Goal: Information Seeking & Learning: Find specific fact

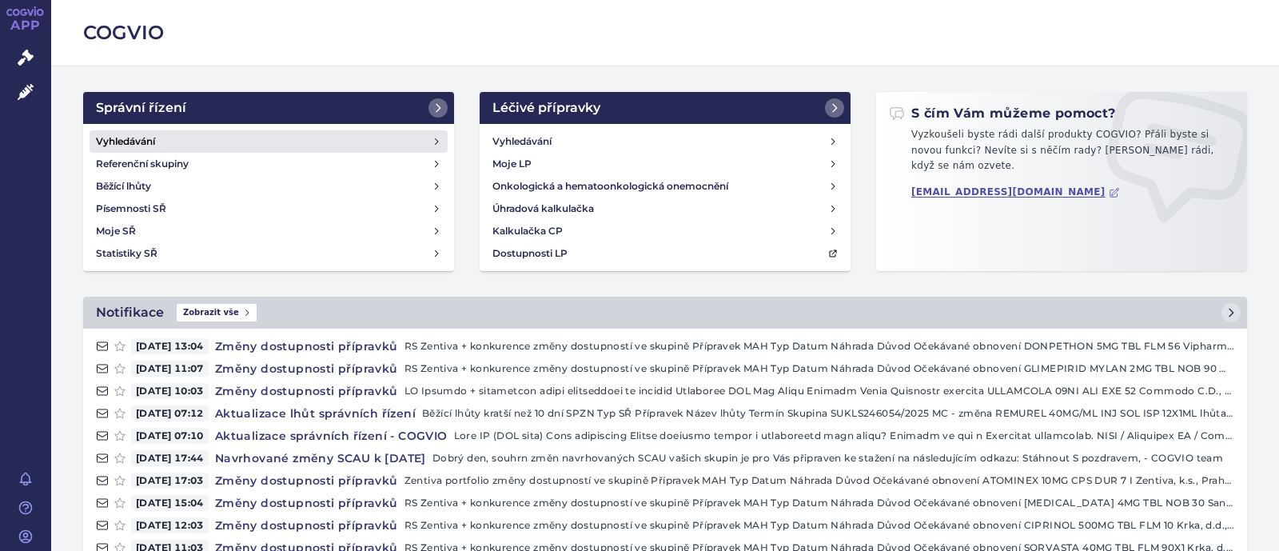
click at [194, 137] on link "Vyhledávání" at bounding box center [269, 141] width 358 height 22
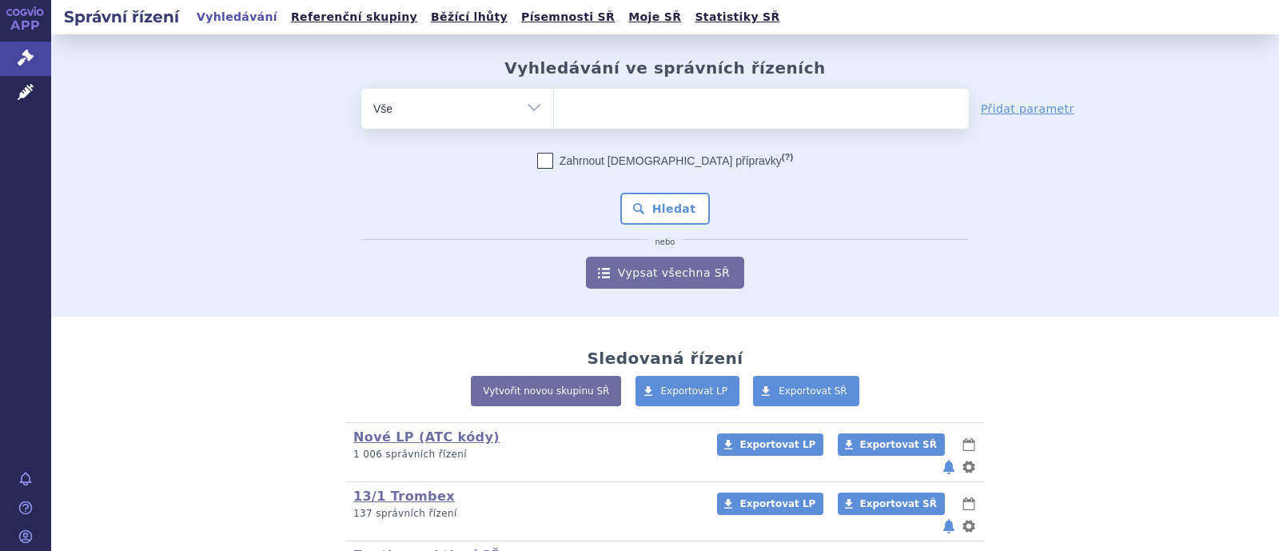
click at [607, 102] on ul at bounding box center [761, 106] width 415 height 34
click at [554, 102] on select at bounding box center [553, 108] width 1 height 40
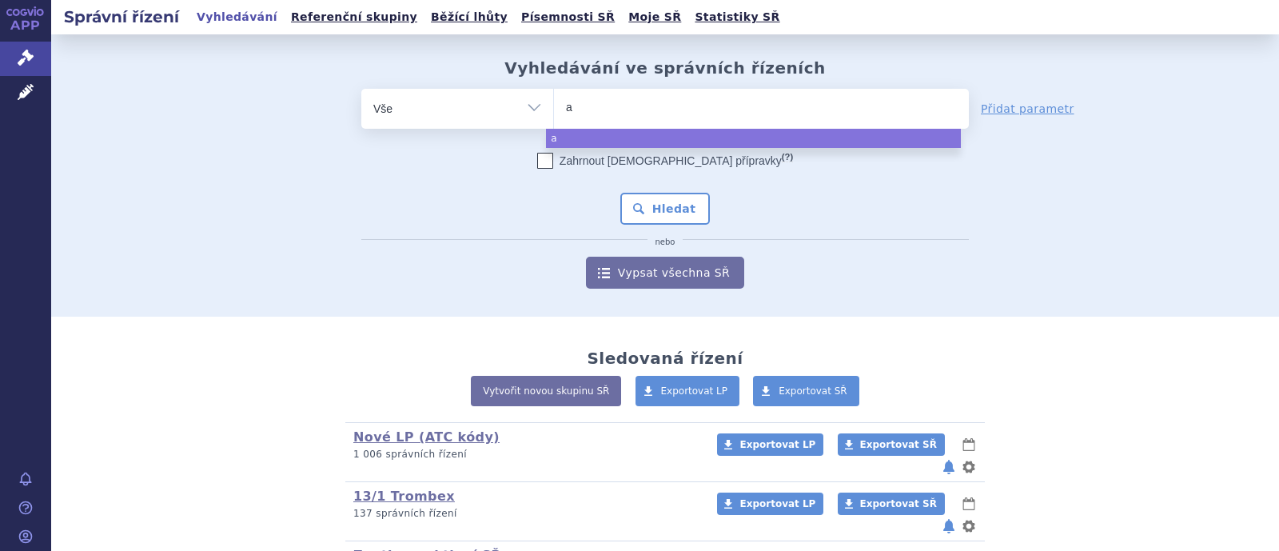
type input "al"
type input "alve"
type input "alves"
type input "alvesco"
select select "alvesco"
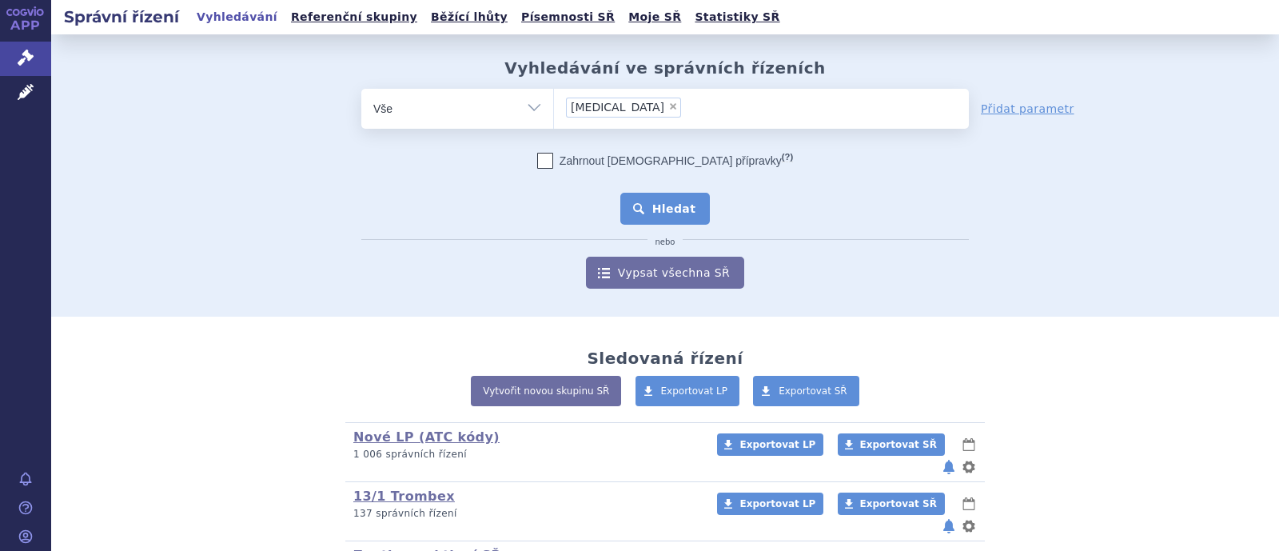
click at [643, 216] on button "Hledat" at bounding box center [665, 209] width 90 height 32
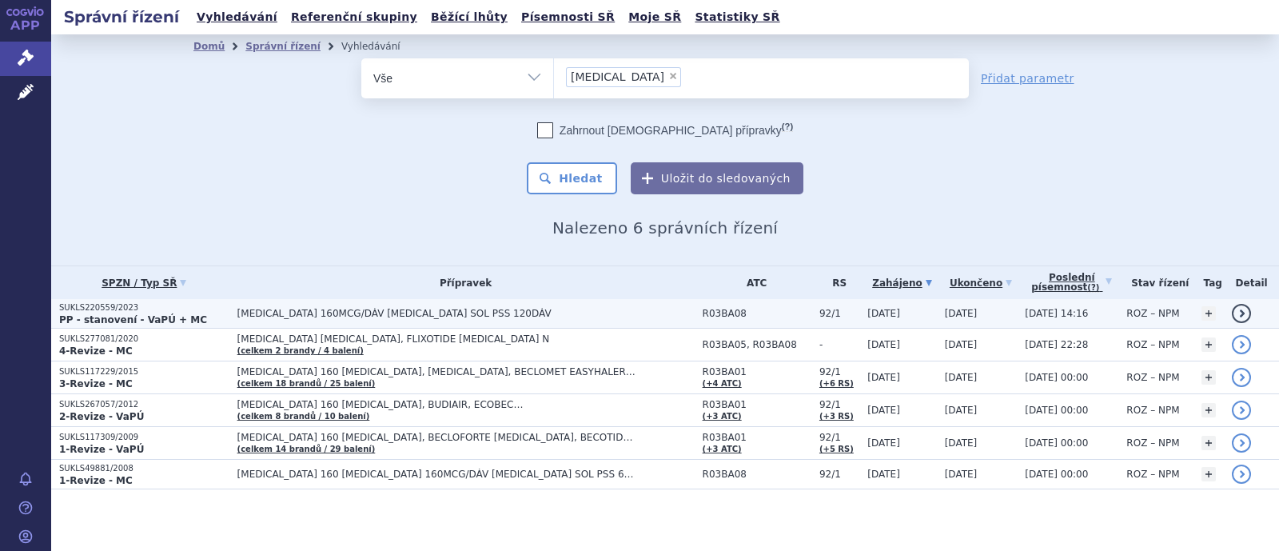
click at [702, 312] on span "R03BA08" at bounding box center [756, 313] width 109 height 11
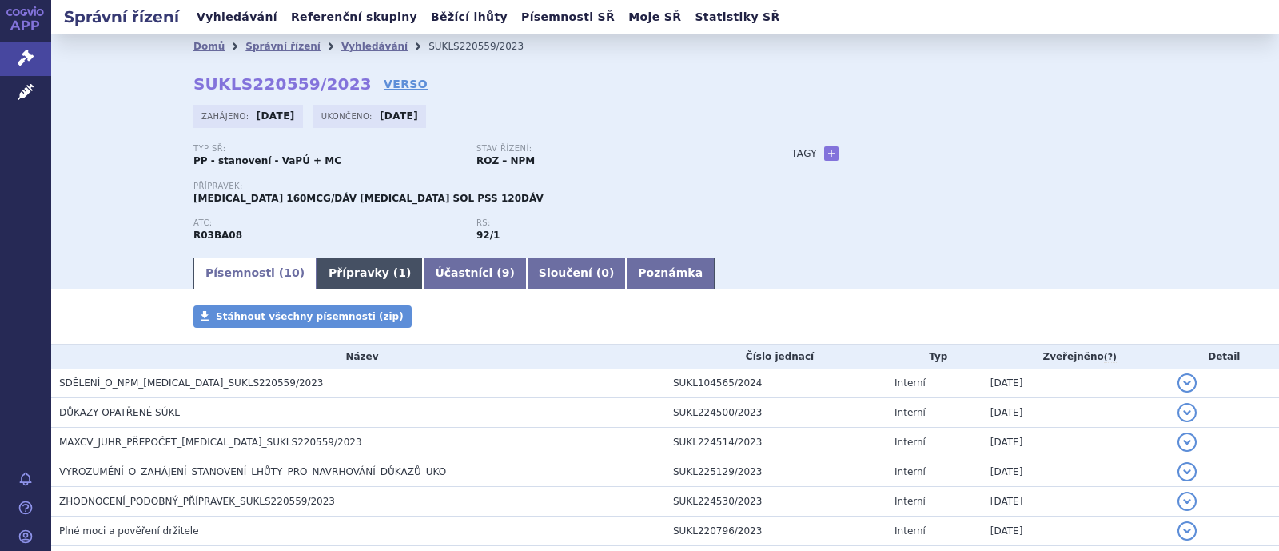
click at [339, 278] on link "Přípravky ( 1 )" at bounding box center [369, 273] width 106 height 32
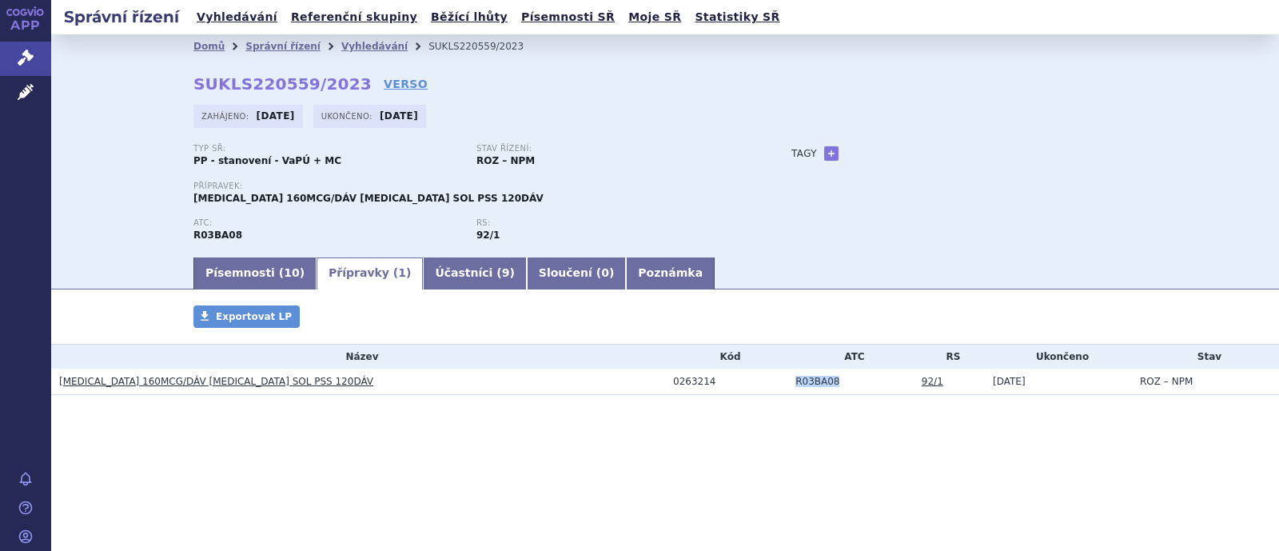
drag, startPoint x: 842, startPoint y: 384, endPoint x: 776, endPoint y: 388, distance: 66.4
click at [776, 388] on tr "ALVESCO 160MCG/DÁV INH SOL PSS 120DÁV 0263214 R03BA08 92/1 31.10.2023 ROZ – NPM" at bounding box center [664, 381] width 1227 height 26
copy tr "R03BA08"
click at [284, 54] on li "Správní řízení" at bounding box center [293, 46] width 96 height 24
click at [283, 50] on link "Správní řízení" at bounding box center [282, 46] width 75 height 11
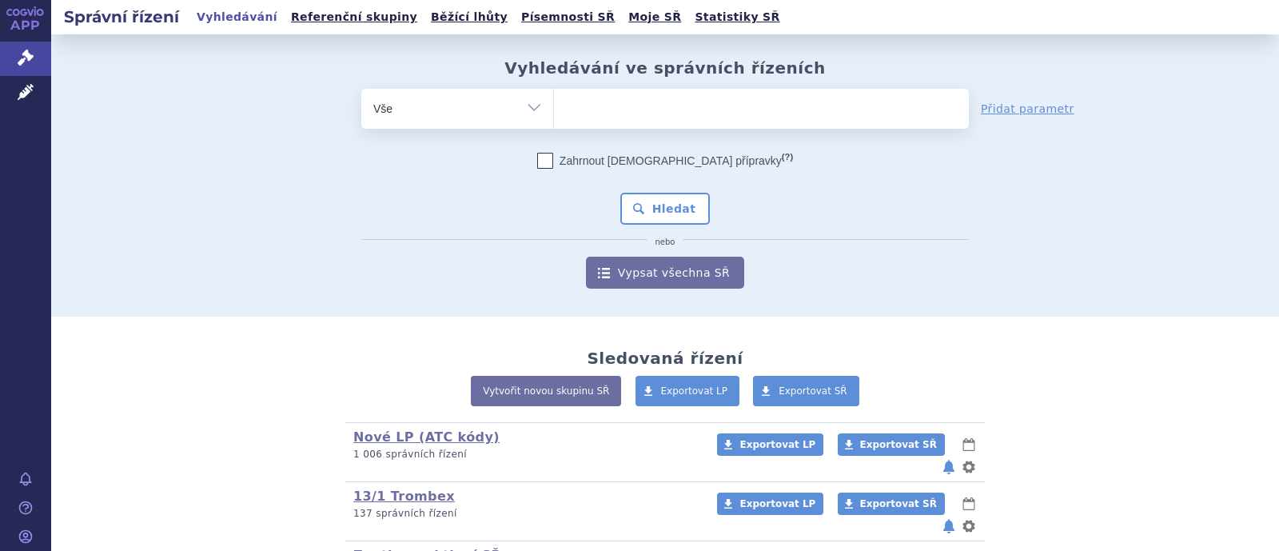
click at [505, 106] on select "Vše Spisová značka Typ SŘ Přípravek/SUKL kód Účastník/Držitel" at bounding box center [457, 107] width 192 height 36
select select "filter-atc-group"
click at [361, 89] on select "Vše Spisová značka Typ SŘ Přípravek/SUKL kód Účastník/Držitel" at bounding box center [457, 107] width 192 height 36
click at [579, 118] on ul at bounding box center [761, 106] width 415 height 34
click at [554, 118] on select at bounding box center [553, 108] width 1 height 40
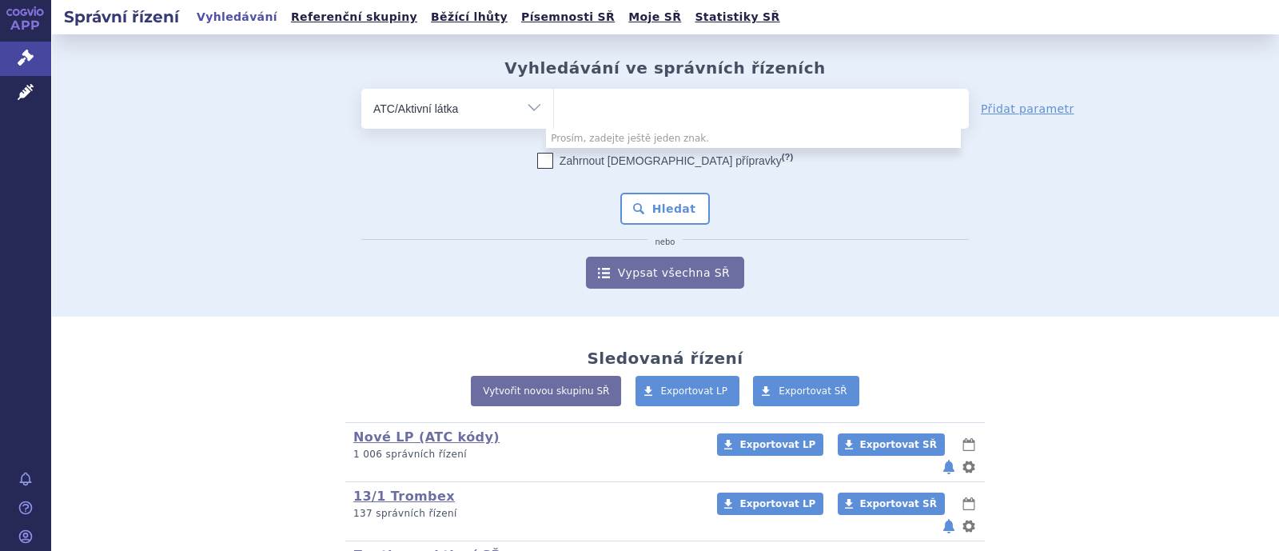
paste input "R03BA08"
type input "R03BA08"
select select "R03BA08"
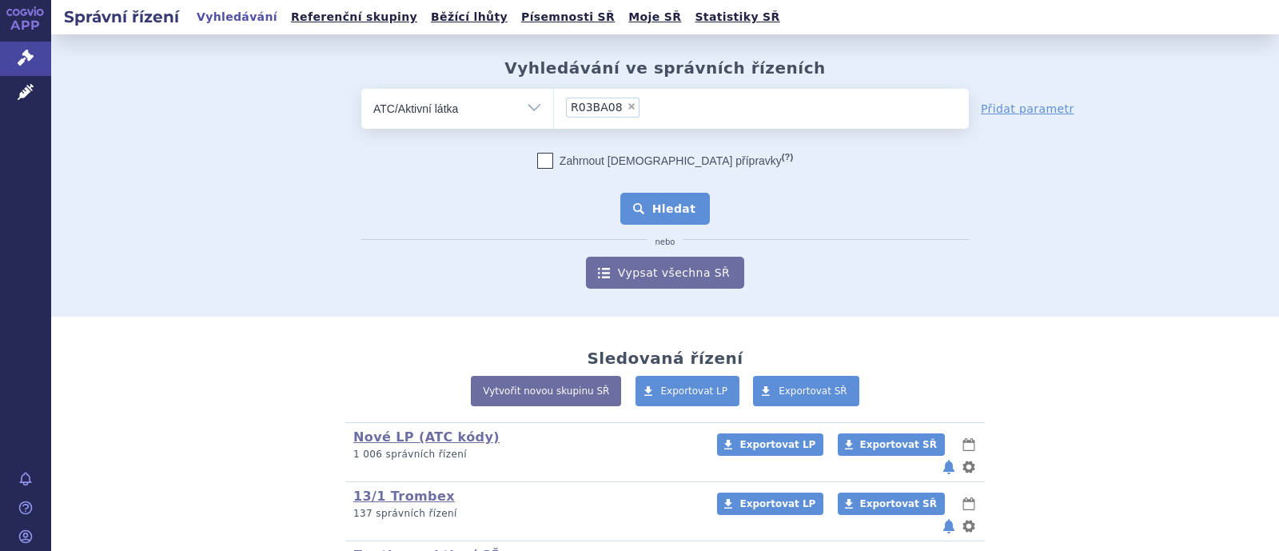
click at [651, 208] on button "Hledat" at bounding box center [665, 209] width 90 height 32
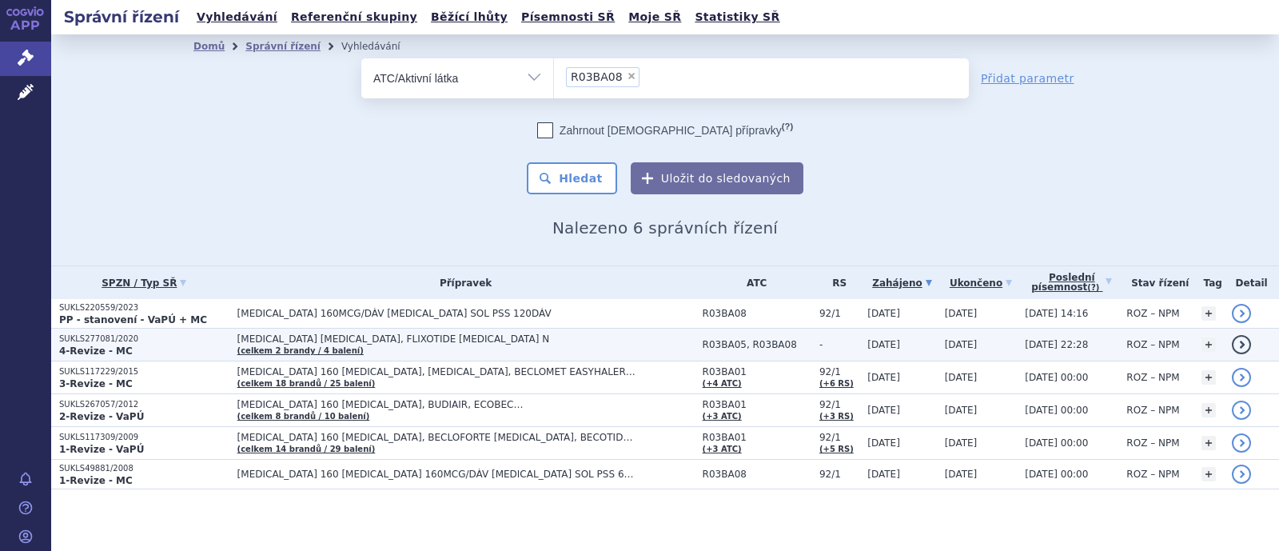
click at [352, 345] on td "ALVESCO INHALER, FLIXOTIDE INHALER N (celkem 2 brandy / 4 balení)" at bounding box center [461, 344] width 465 height 33
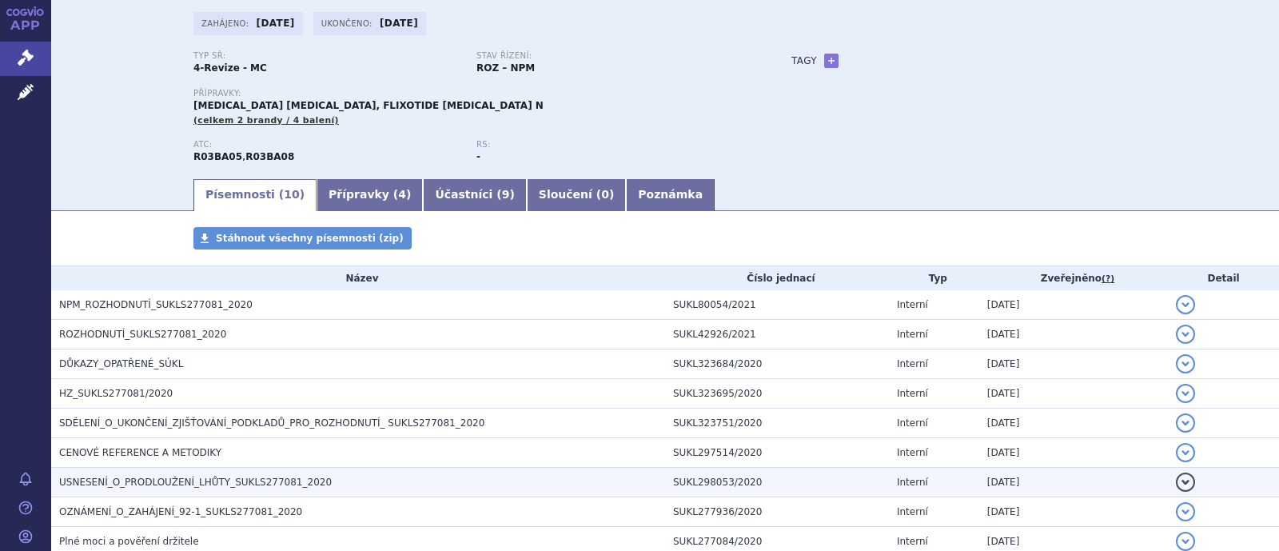
scroll to position [199, 0]
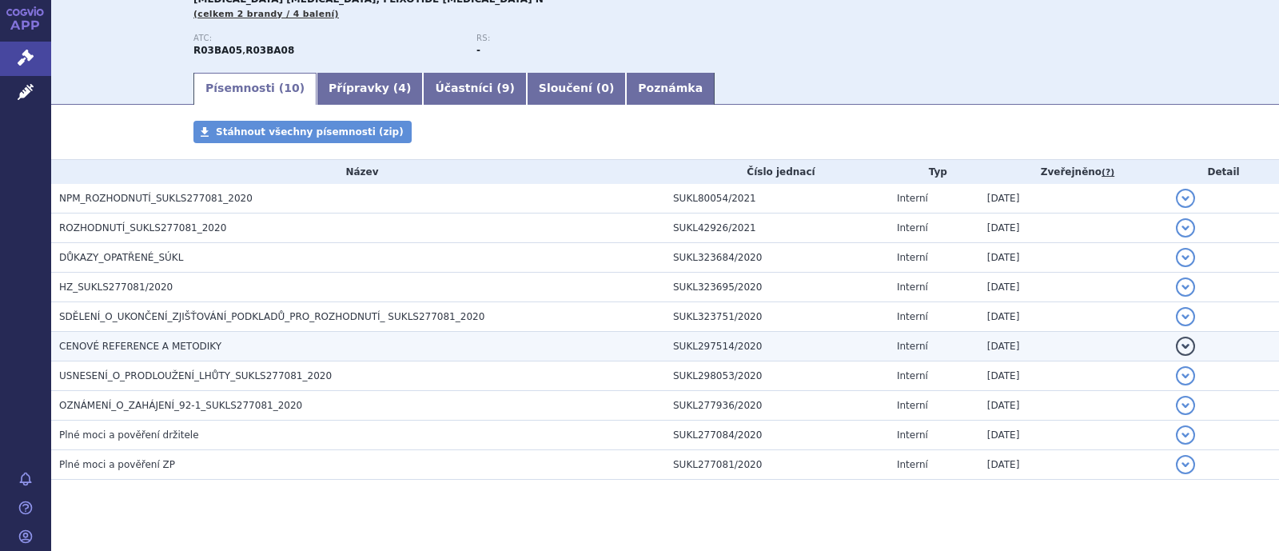
click at [128, 349] on span "CENOVÉ REFERENCE A METODIKY" at bounding box center [140, 345] width 162 height 11
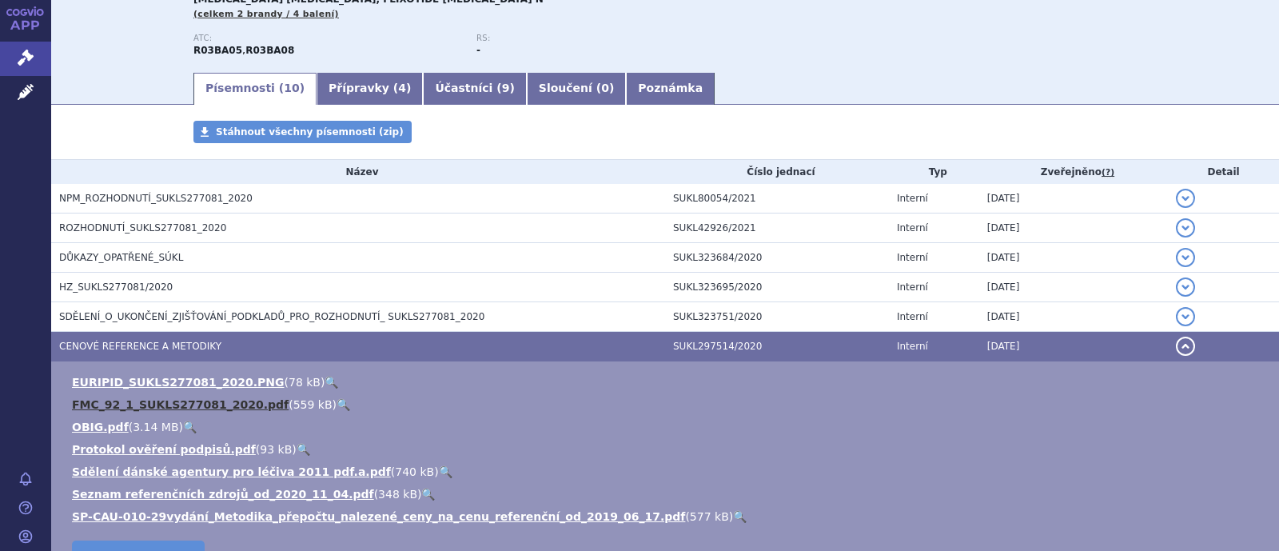
click at [121, 409] on link "FMC_92_1_SUKLS277081_2020.pdf" at bounding box center [180, 404] width 217 height 13
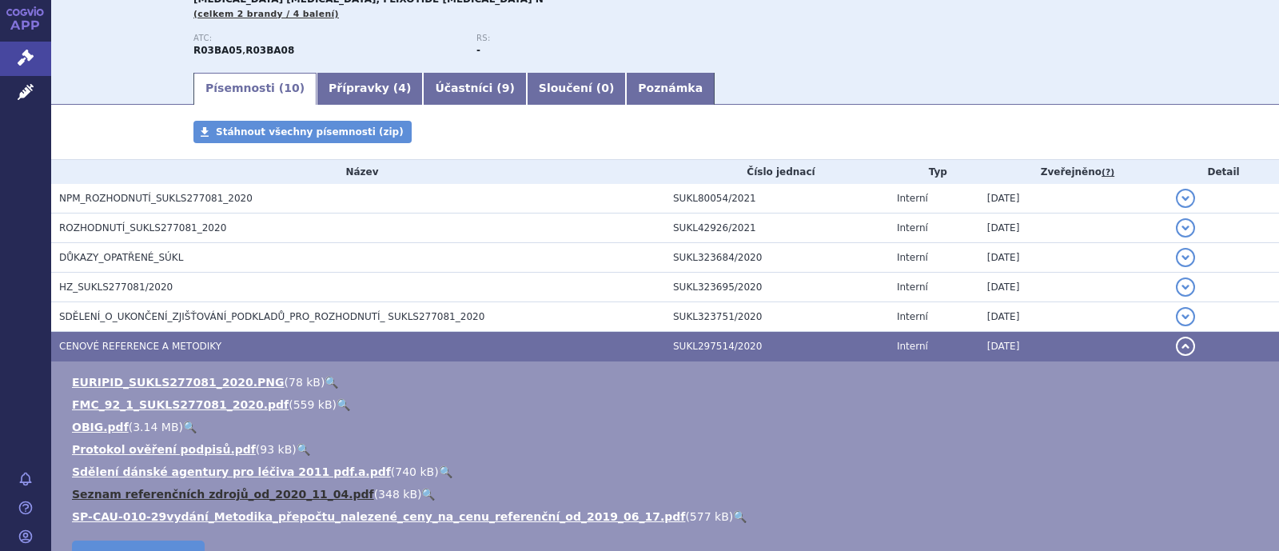
click at [172, 491] on link "Seznam referenčních zdrojů_od_2020_11_04.pdf" at bounding box center [223, 493] width 302 height 13
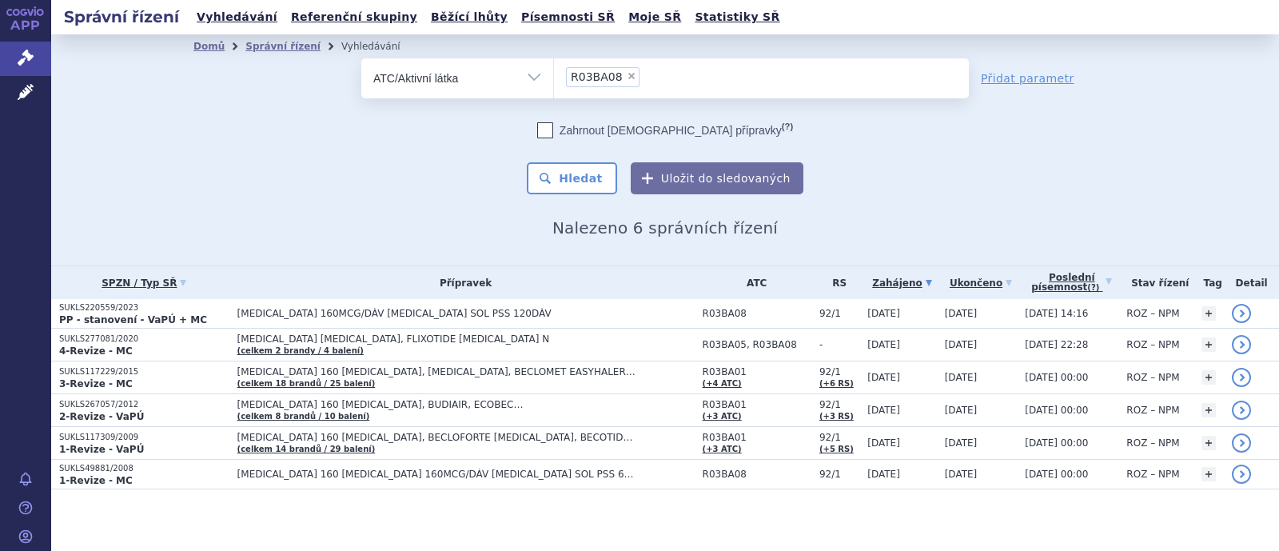
click at [627, 80] on span "×" at bounding box center [632, 76] width 10 height 10
click at [554, 80] on select "R03BA08" at bounding box center [553, 78] width 1 height 40
select select
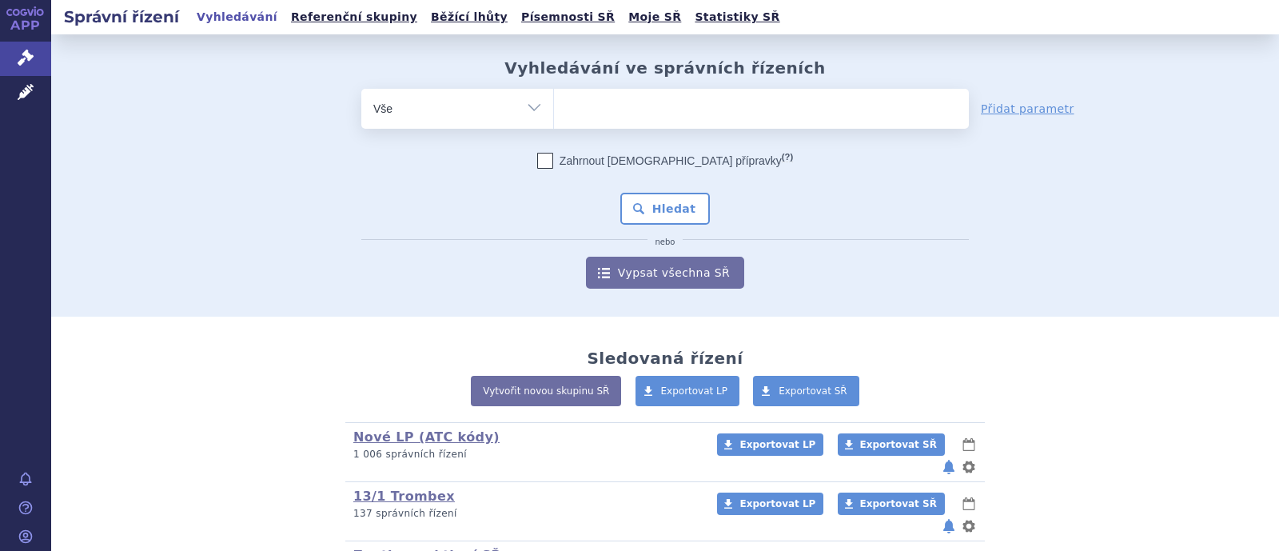
click at [655, 117] on ul at bounding box center [761, 106] width 415 height 34
click at [554, 117] on select at bounding box center [553, 108] width 1 height 40
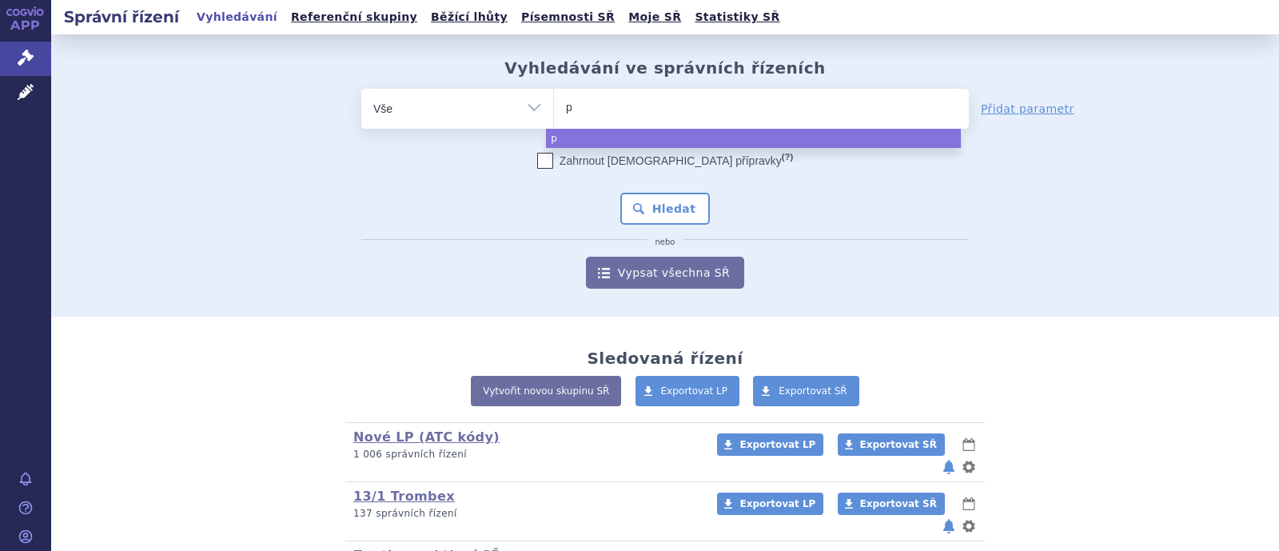
type input "pi"
type input "pir"
type input "pirf"
type input "pirfen"
type input "pirfeni"
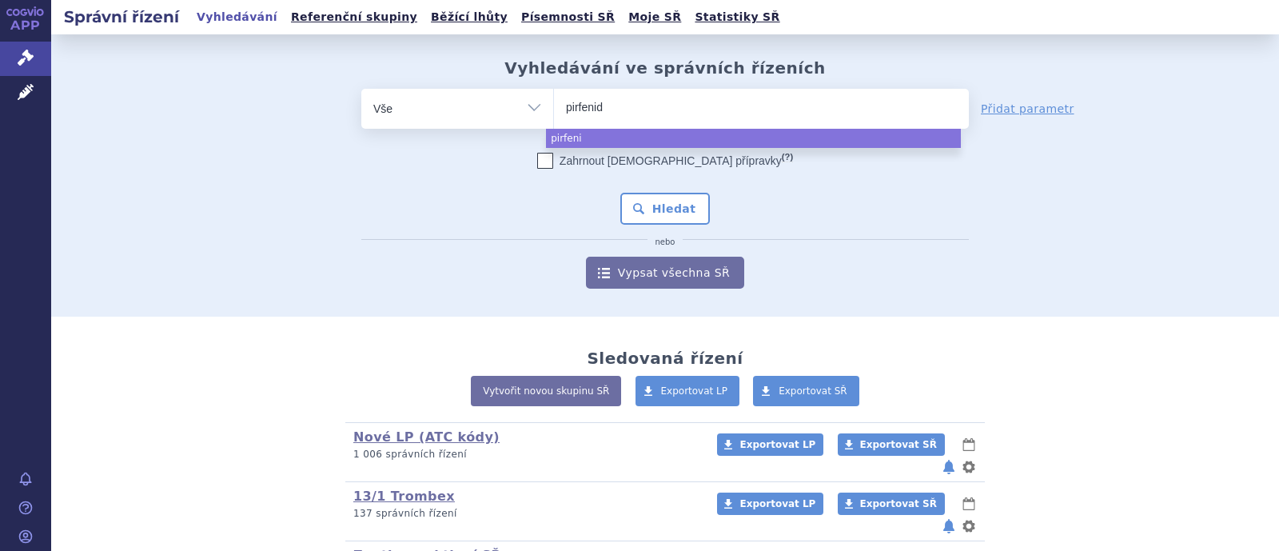
type input "pirfenido"
type input "pirfenidon"
select select "pirfenidon"
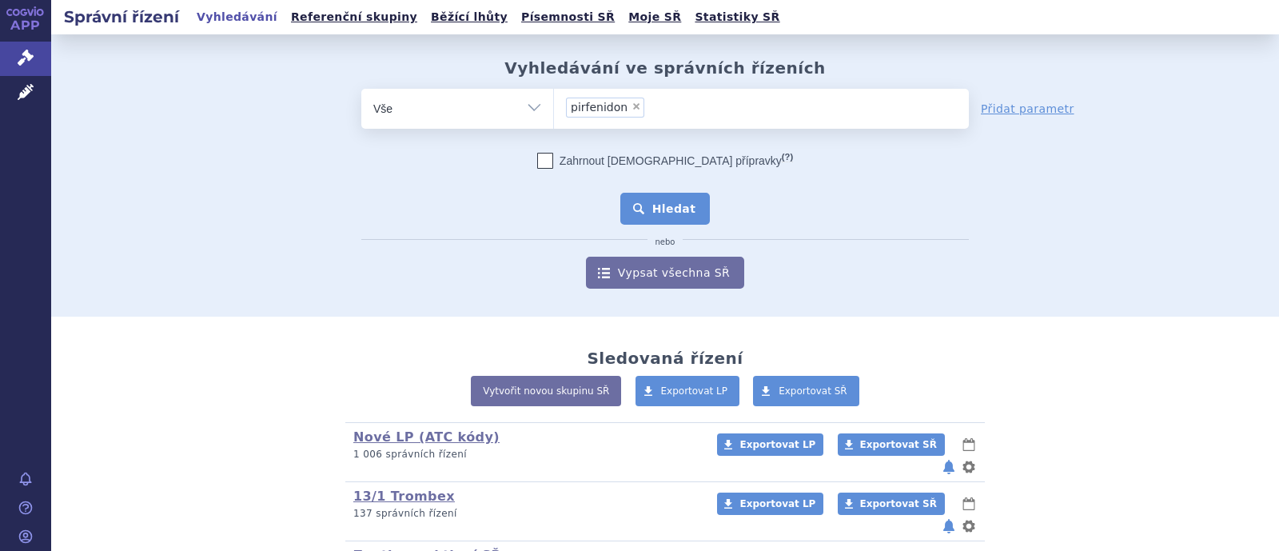
click at [642, 221] on button "Hledat" at bounding box center [665, 209] width 90 height 32
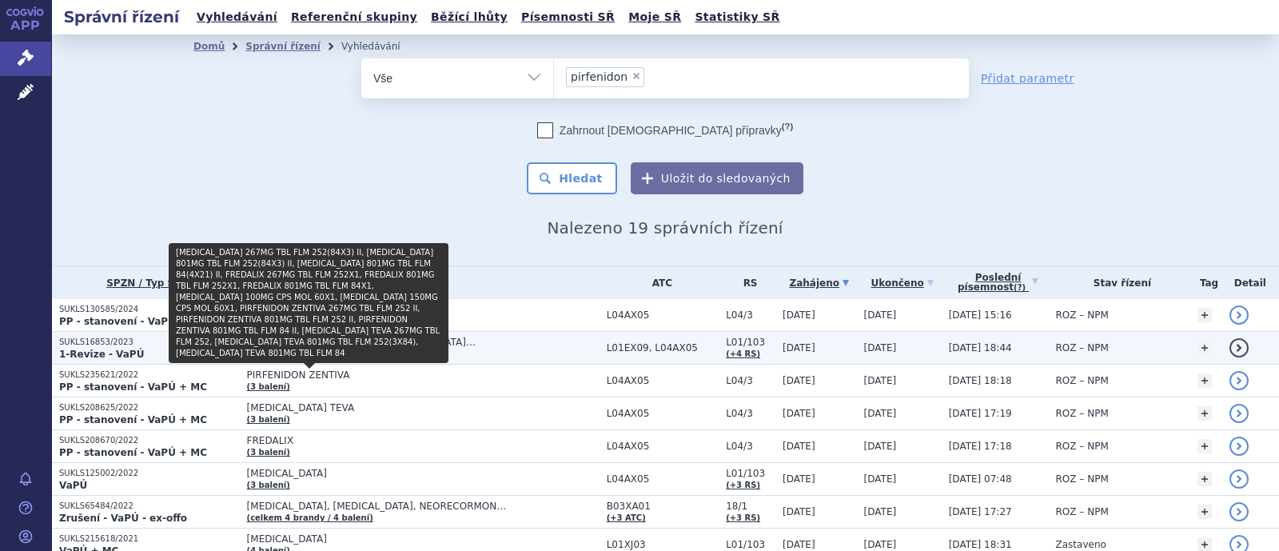
click at [351, 351] on link "(celkem 5 brandů / 14 balení)" at bounding box center [313, 353] width 133 height 9
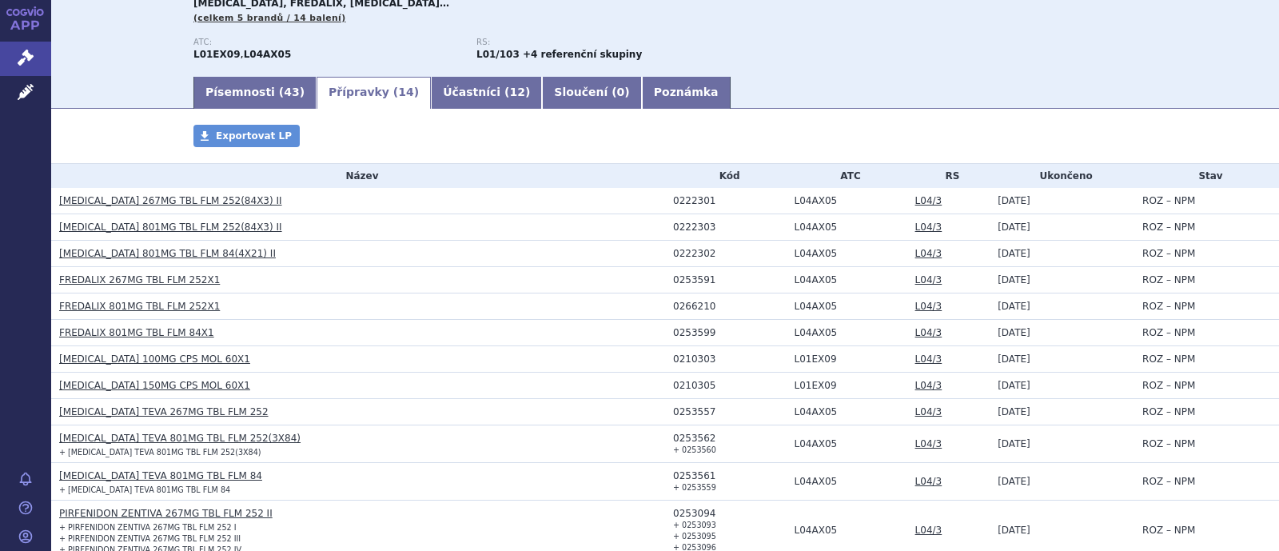
scroll to position [99, 0]
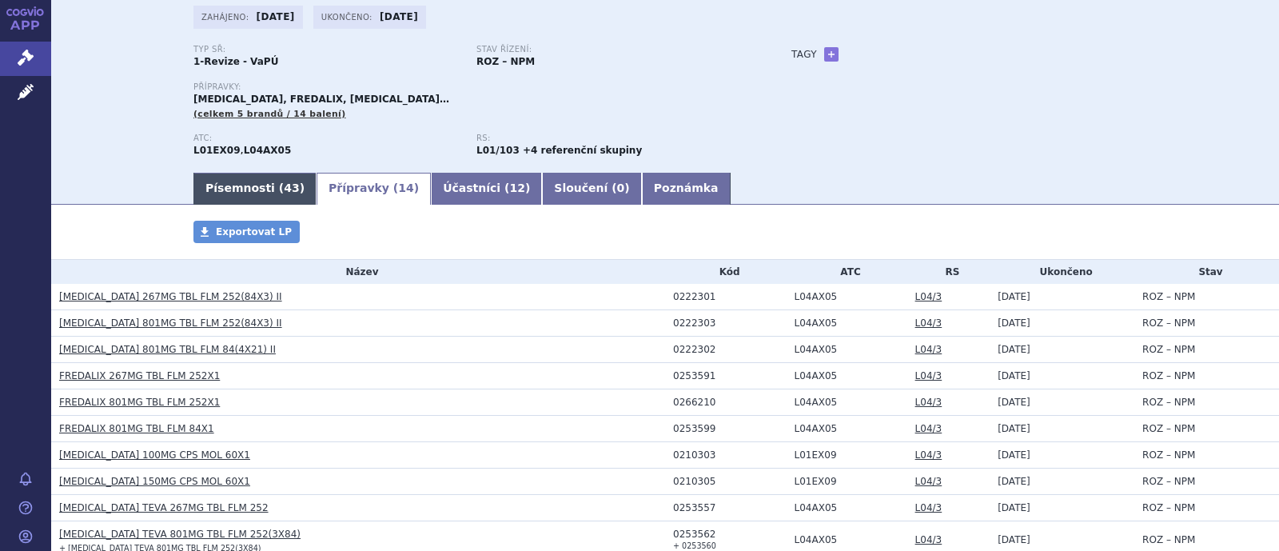
click at [221, 173] on ul "Písemnosti ( 43 ) Přípravky ( 14 ) Účastníci ( 12 ) Sloučení ( 0 ) Poznámka" at bounding box center [664, 188] width 943 height 34
click at [222, 180] on link "Písemnosti ( 43 )" at bounding box center [254, 189] width 123 height 32
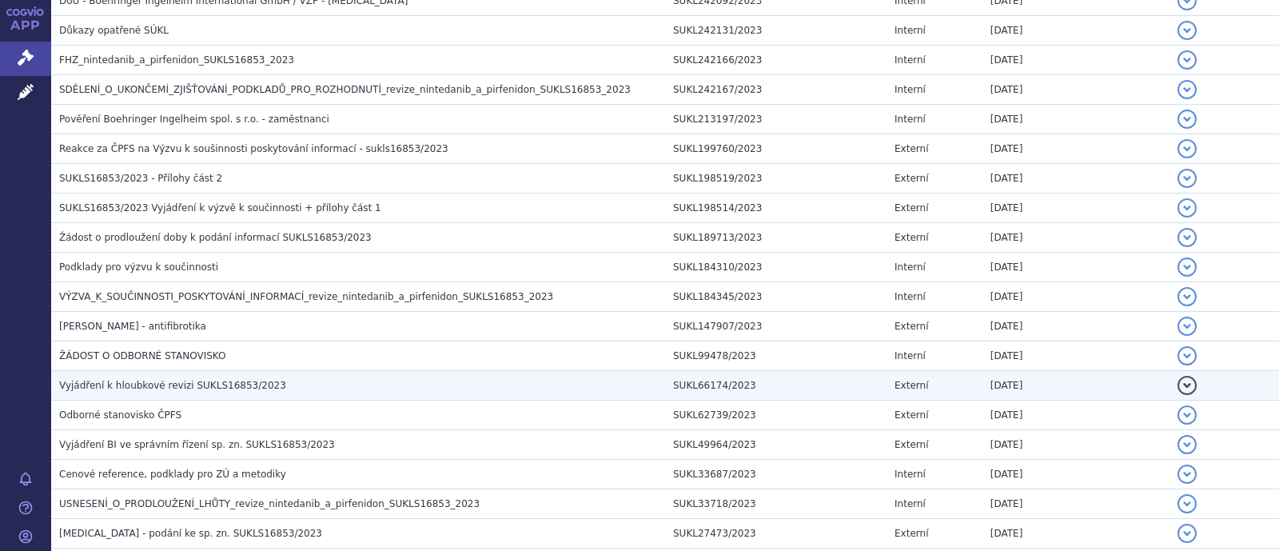
scroll to position [1099, 0]
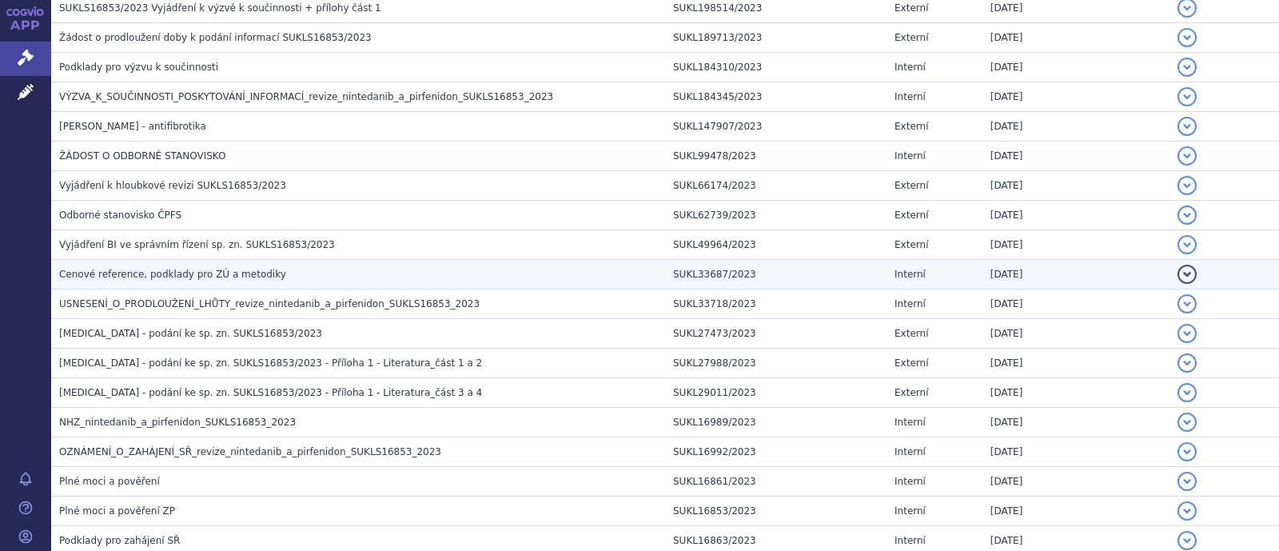
click at [148, 273] on span "Cenové reference, podklady pro ZÚ a metodiky" at bounding box center [172, 274] width 227 height 11
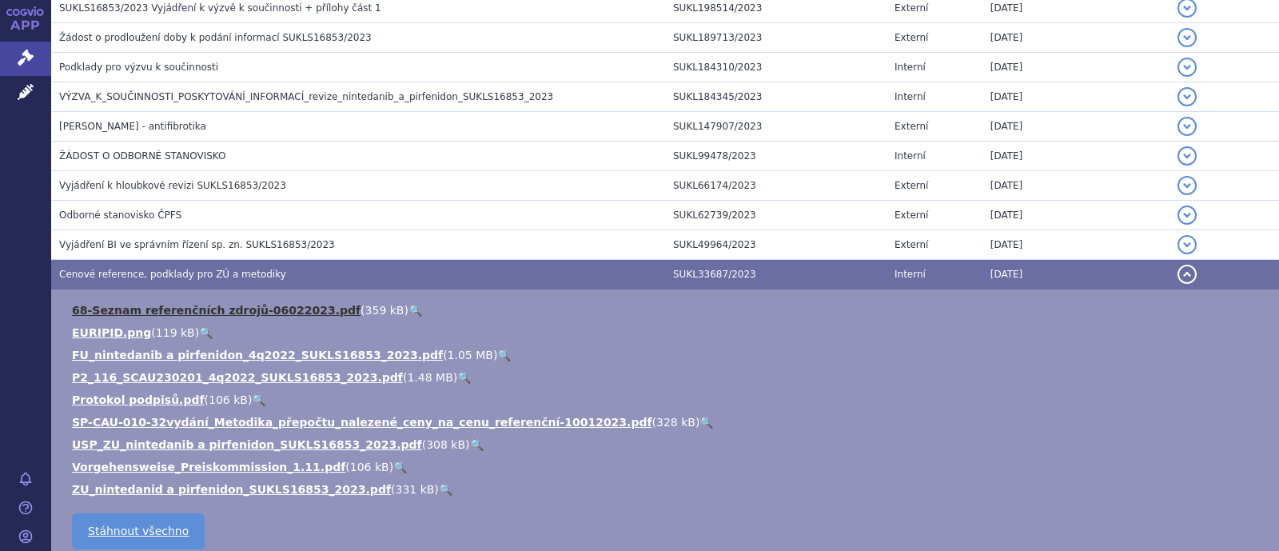
click at [203, 308] on link "68-Seznam referenčních zdrojů-06022023.pdf" at bounding box center [216, 310] width 288 height 13
